Goal: Information Seeking & Learning: Learn about a topic

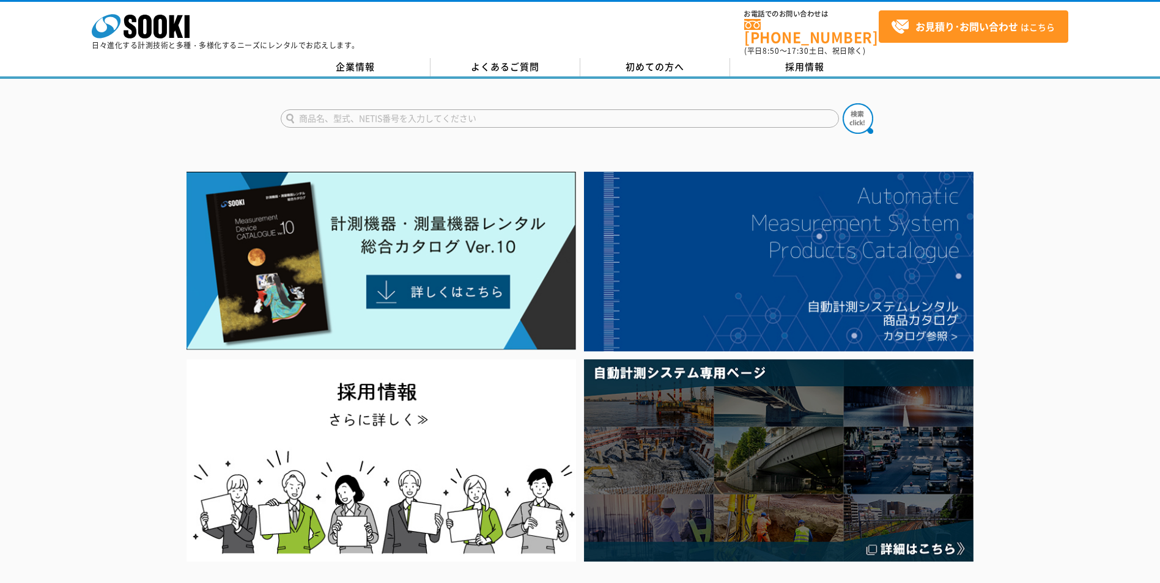
click at [405, 111] on input "text" at bounding box center [560, 118] width 558 height 18
paste input "MODEL 2535"
type input "MODEL 2535"
click at [843, 103] on button at bounding box center [858, 118] width 31 height 31
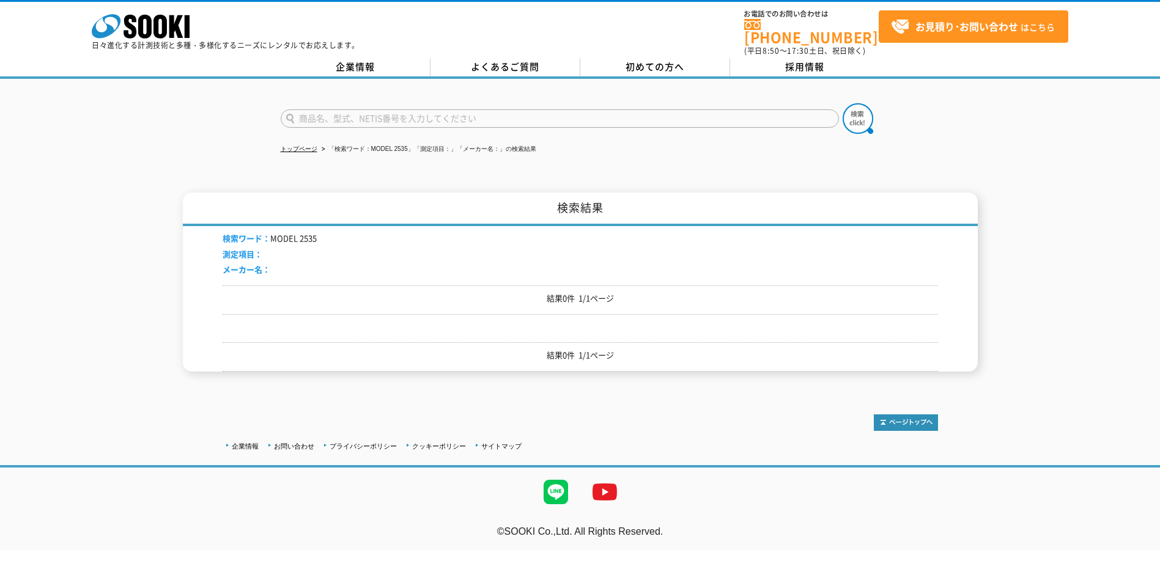
click at [367, 109] on input "text" at bounding box center [560, 118] width 558 height 18
type input "アクト電子"
click at [843, 103] on button at bounding box center [858, 118] width 31 height 31
click at [366, 113] on input "text" at bounding box center [560, 118] width 558 height 18
type input "商品名、型式、NETIS番号を入力してください"
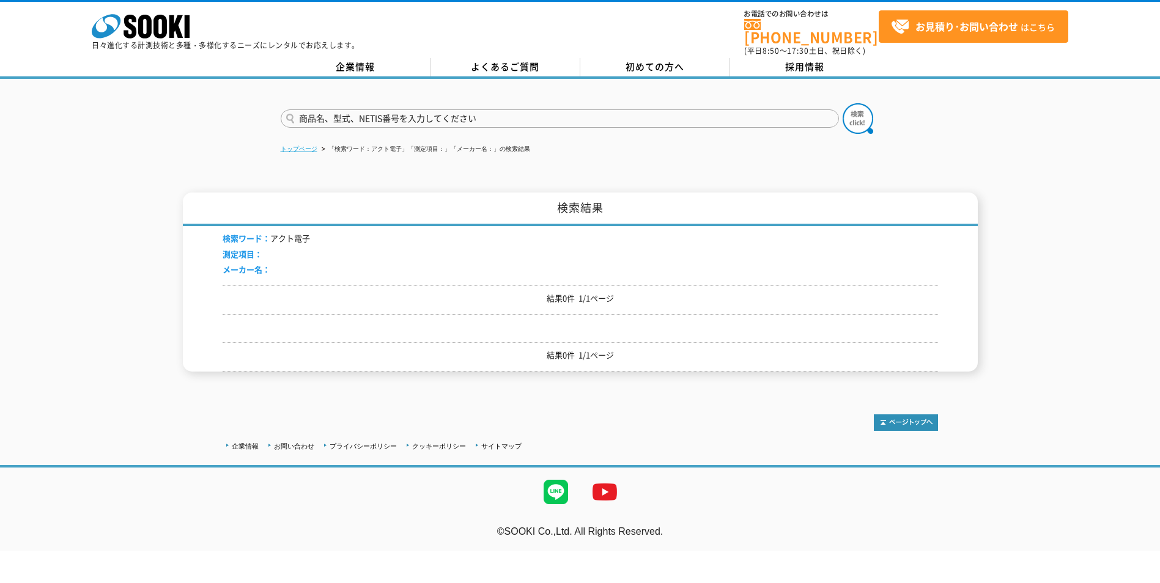
click at [306, 146] on link "トップページ" at bounding box center [299, 149] width 37 height 7
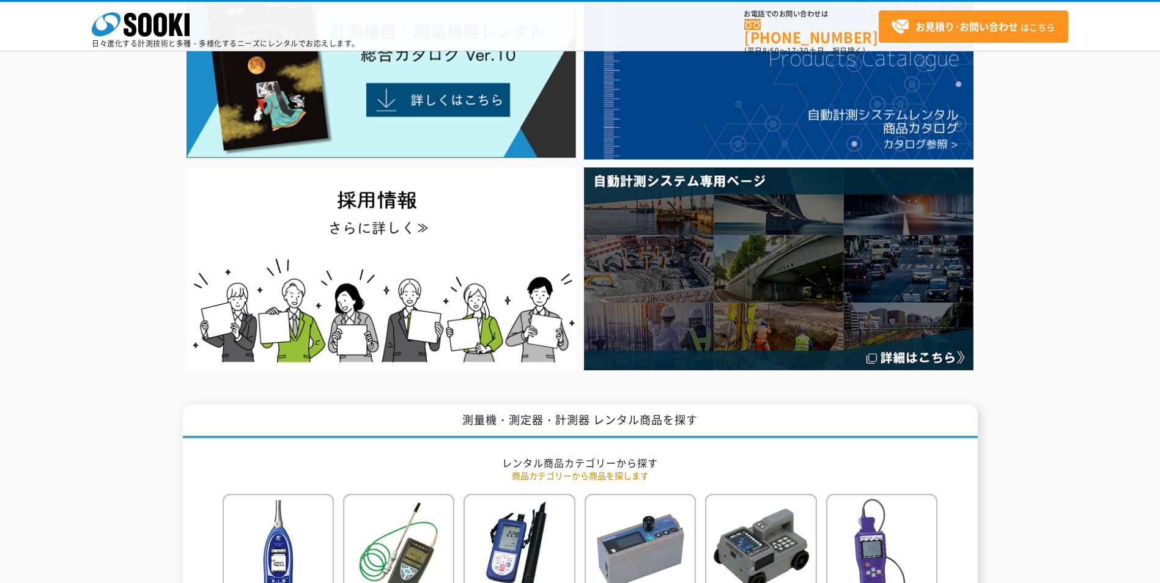
scroll to position [61, 0]
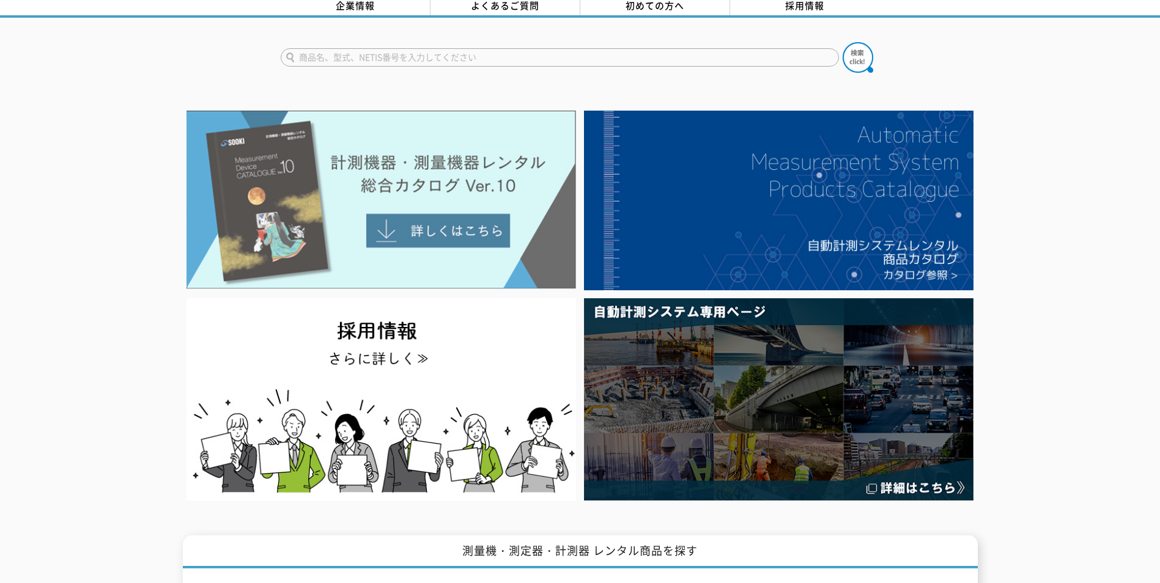
click at [465, 195] on img at bounding box center [382, 200] width 390 height 179
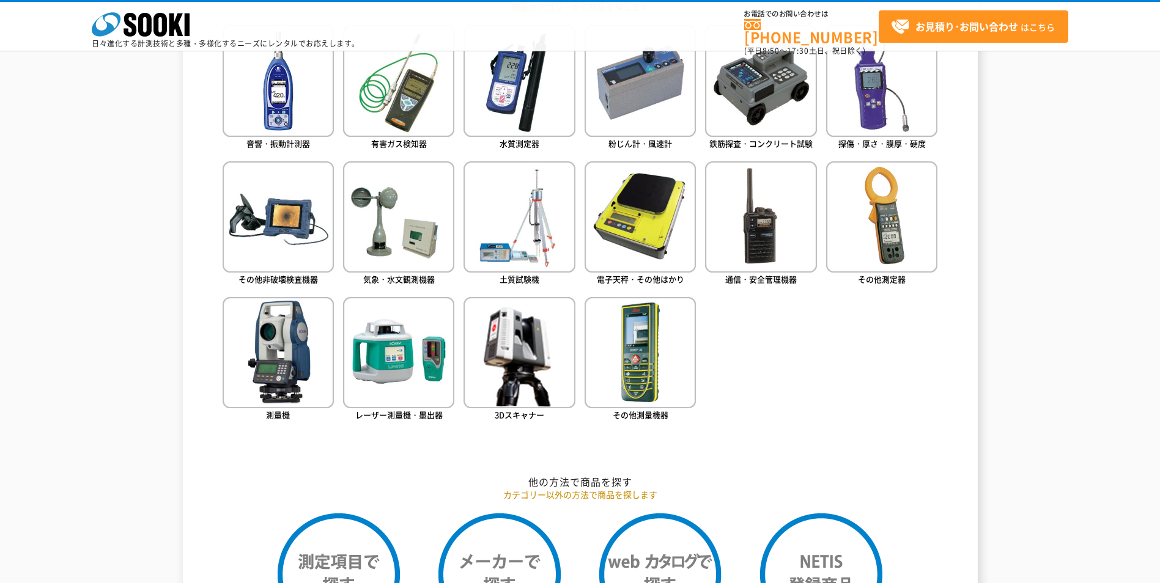
scroll to position [612, 0]
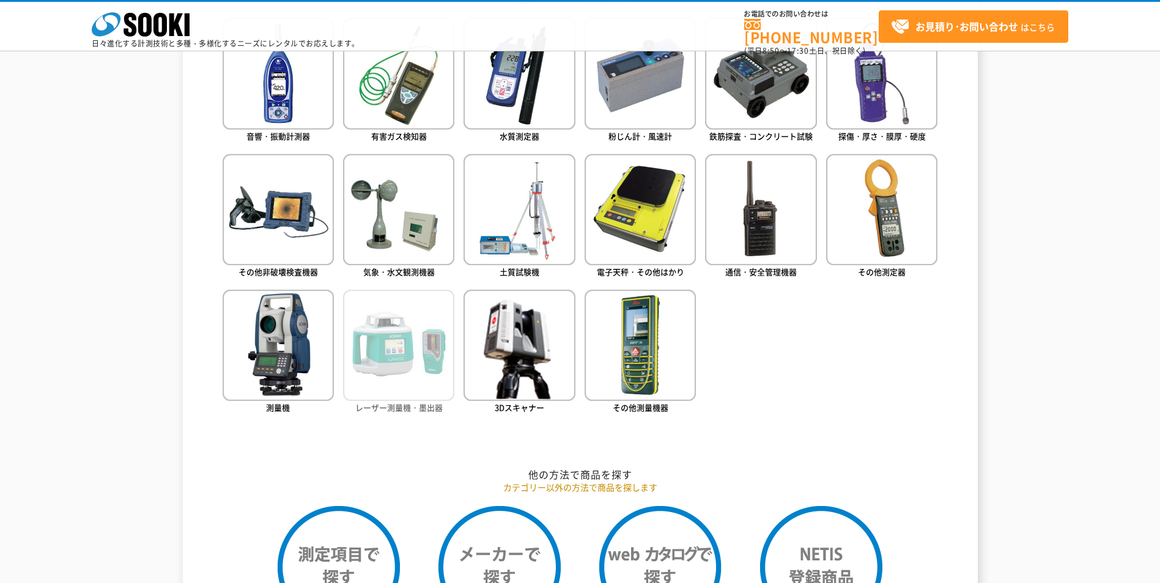
click at [422, 393] on img at bounding box center [398, 345] width 111 height 111
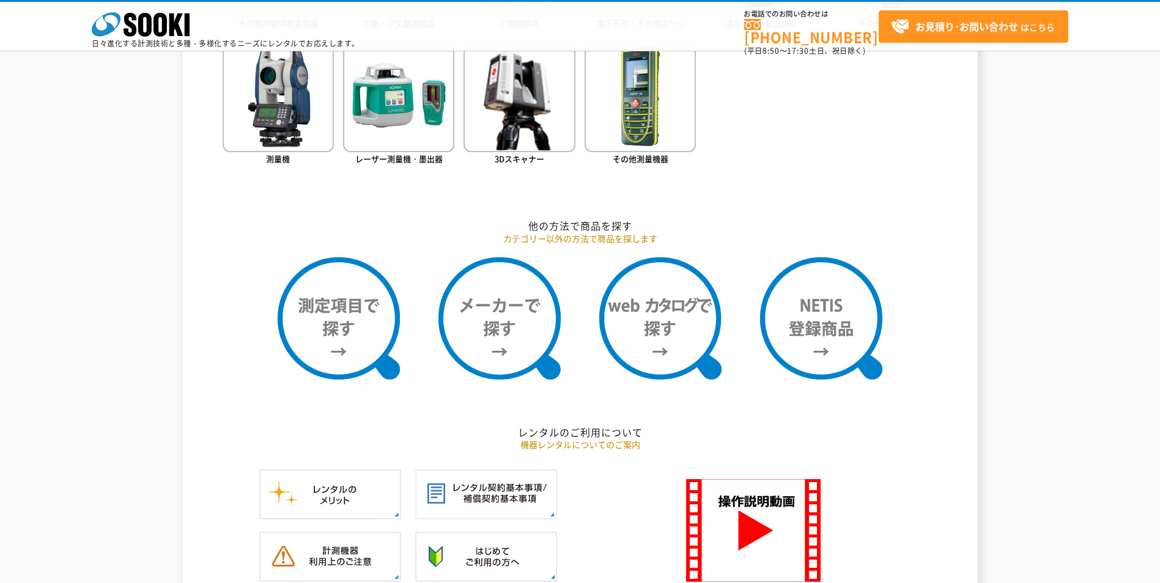
scroll to position [978, 0]
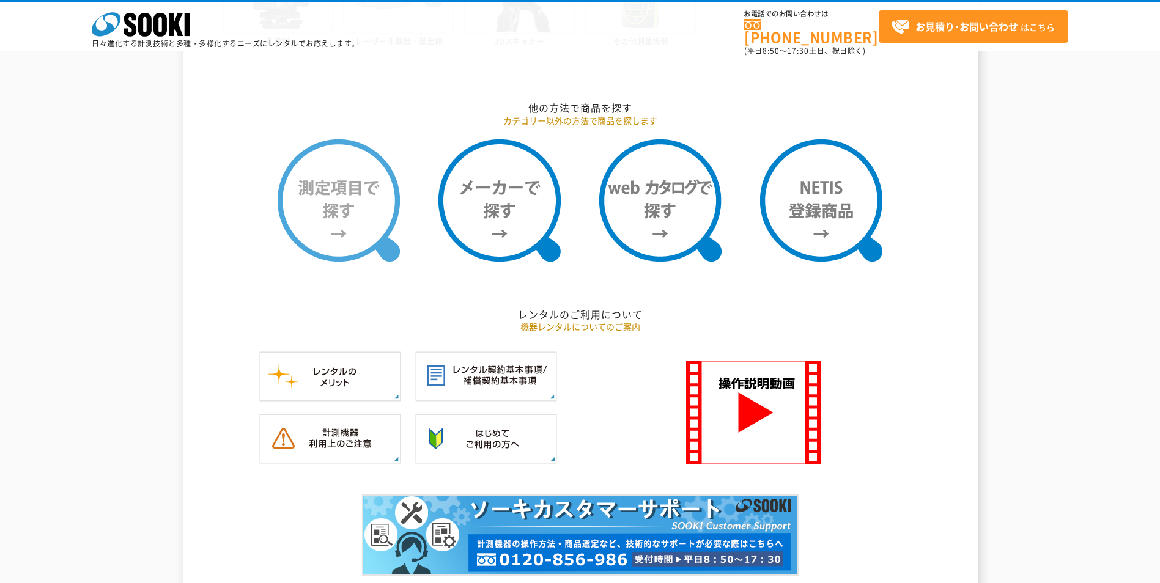
click at [349, 185] on img at bounding box center [339, 200] width 122 height 122
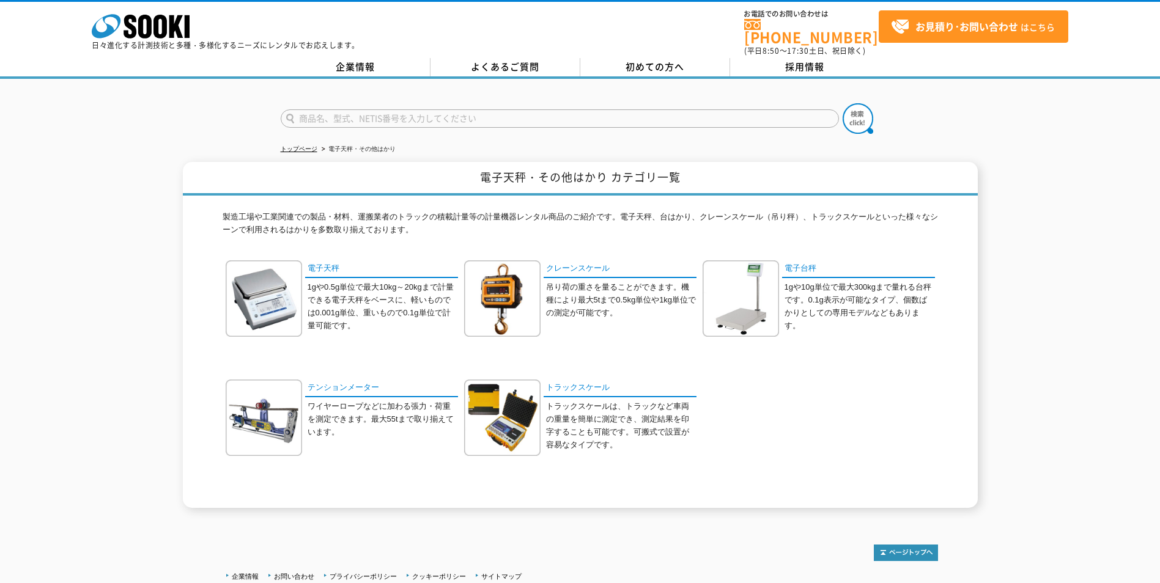
scroll to position [92, 0]
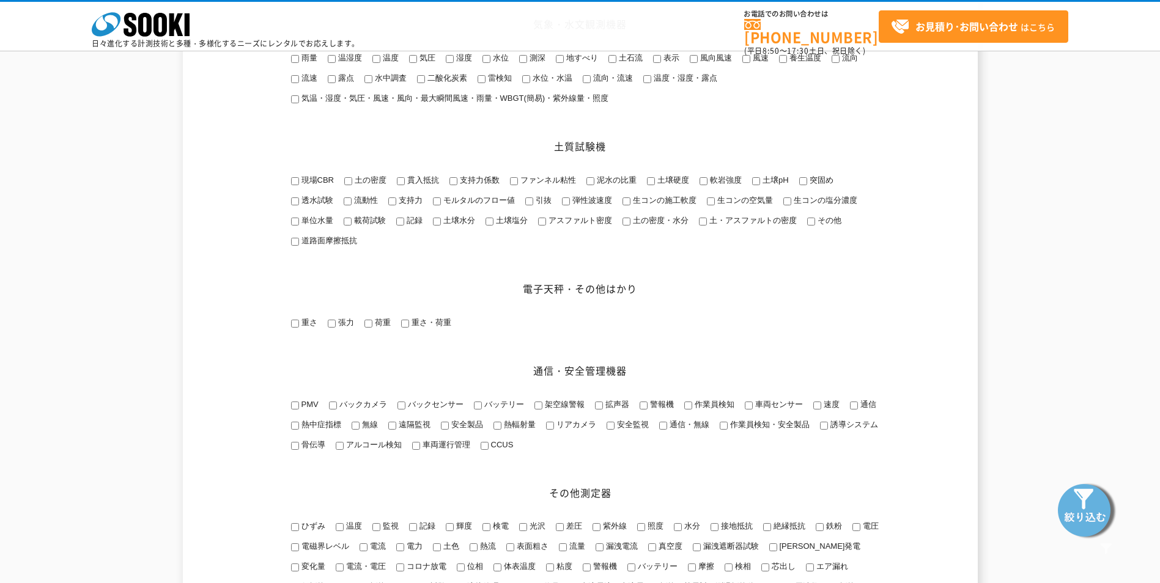
scroll to position [1162, 0]
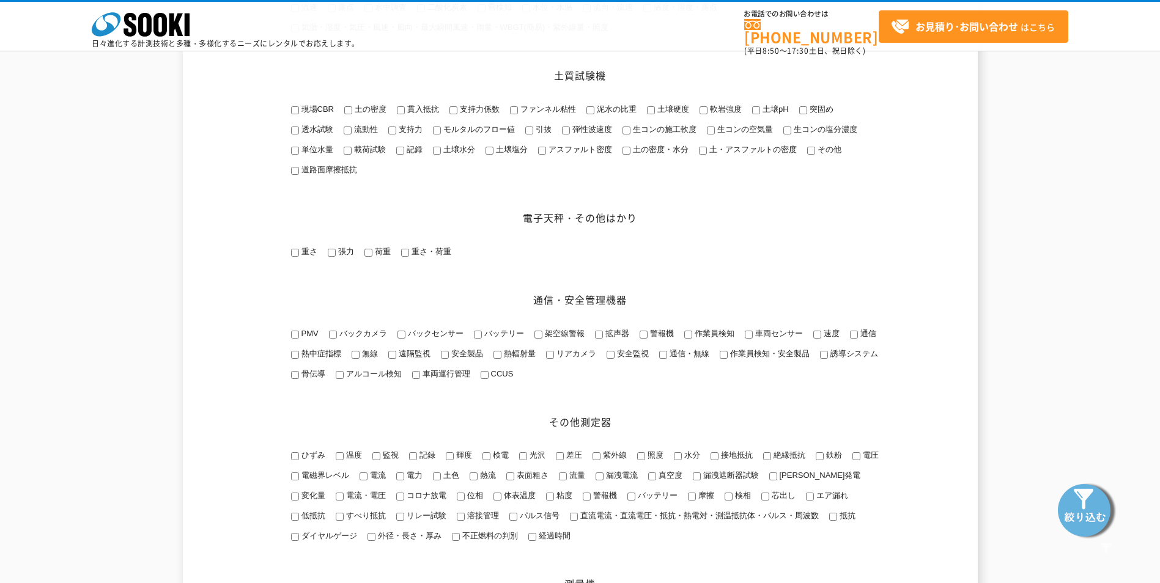
click at [823, 338] on span "速度" at bounding box center [830, 333] width 18 height 9
click at [821, 339] on input "速度" at bounding box center [817, 335] width 8 height 8
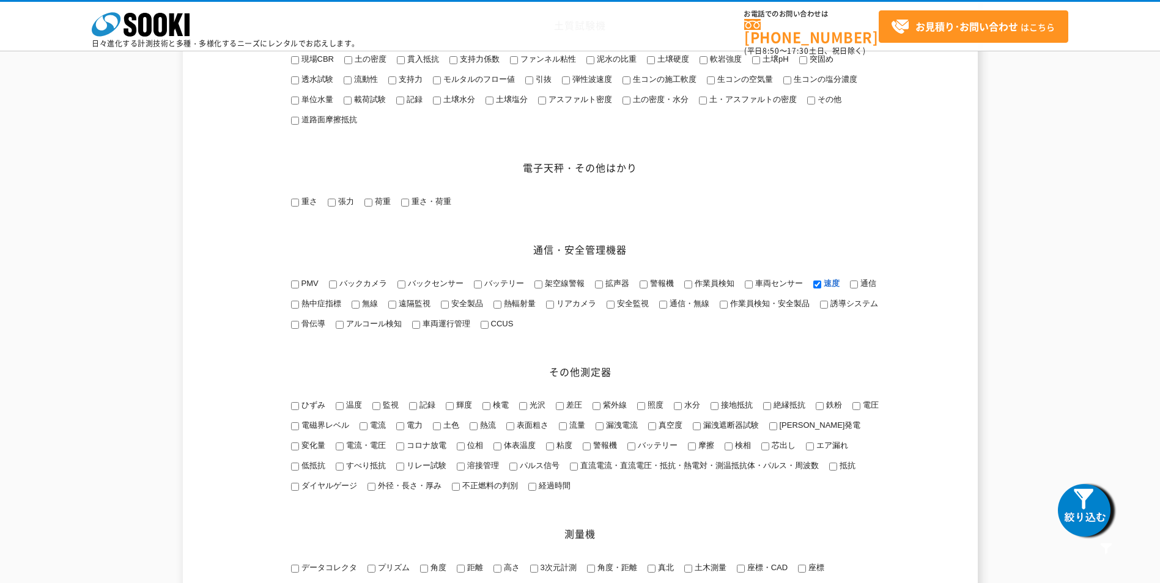
scroll to position [1223, 0]
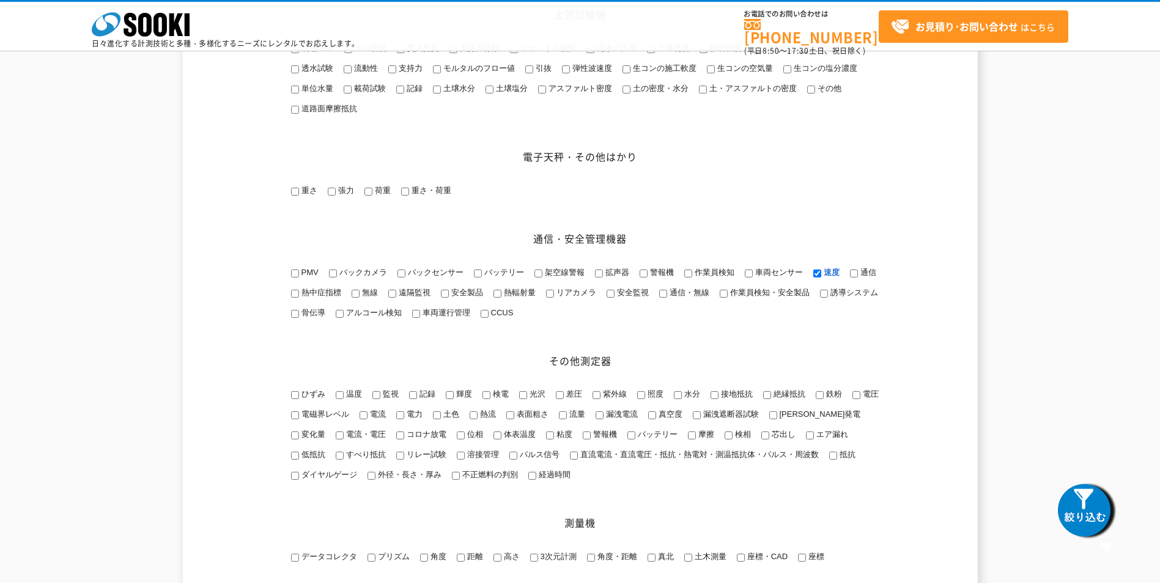
click at [816, 278] on input "速度" at bounding box center [817, 274] width 8 height 8
checkbox input "true"
click at [1089, 516] on img at bounding box center [1086, 509] width 61 height 61
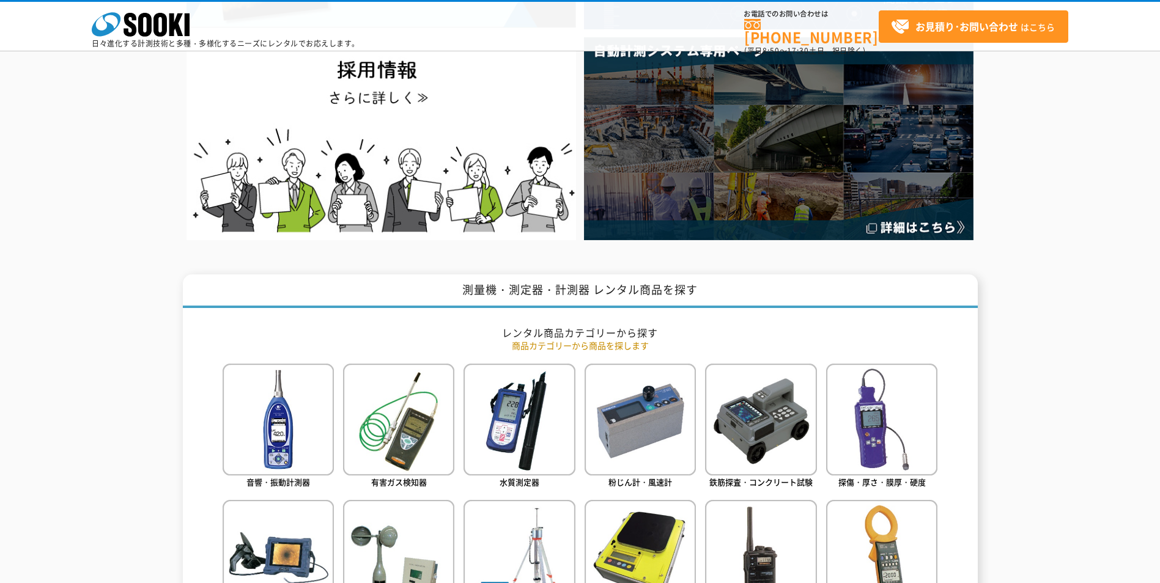
scroll to position [245, 0]
